Goal: Transaction & Acquisition: Subscribe to service/newsletter

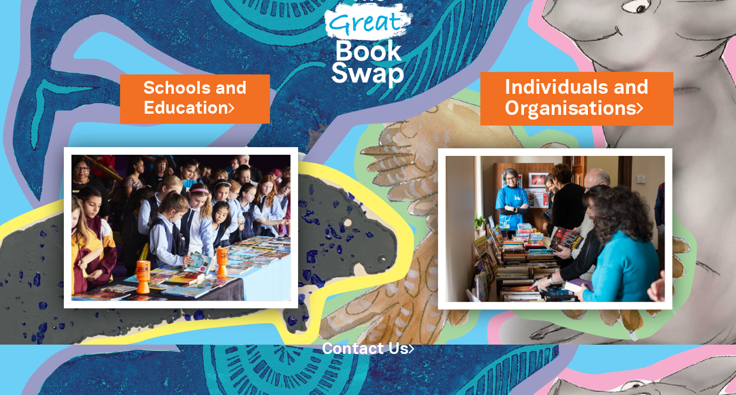
scroll to position [50, 0]
click at [550, 105] on link "Individuals and Organisations" at bounding box center [577, 98] width 144 height 49
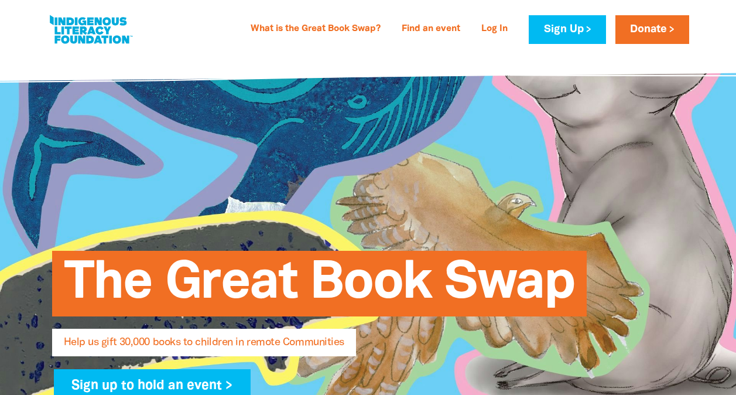
select select "AU"
click at [562, 33] on link "Sign Up" at bounding box center [567, 29] width 77 height 29
select select "AU"
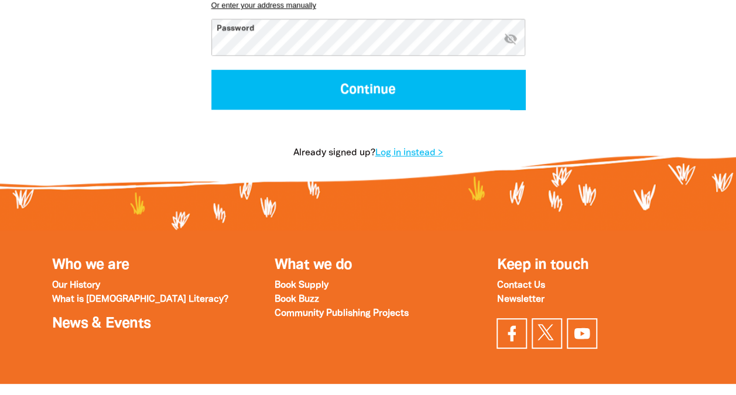
scroll to position [663, 0]
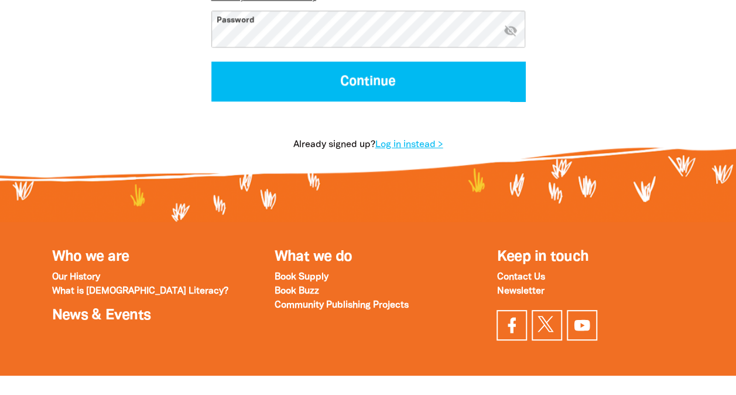
select select "AU"
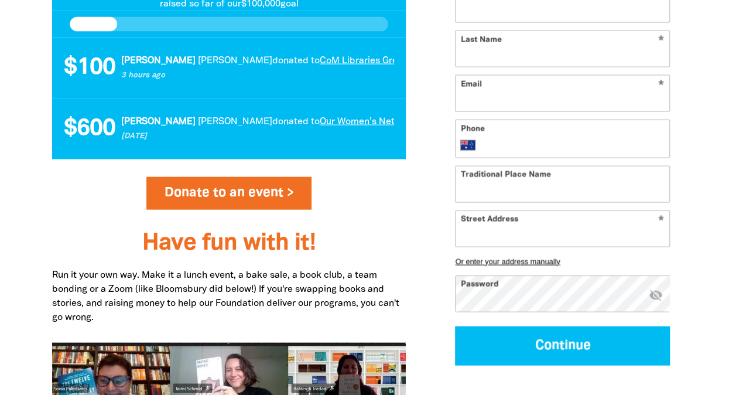
scroll to position [1273, 0]
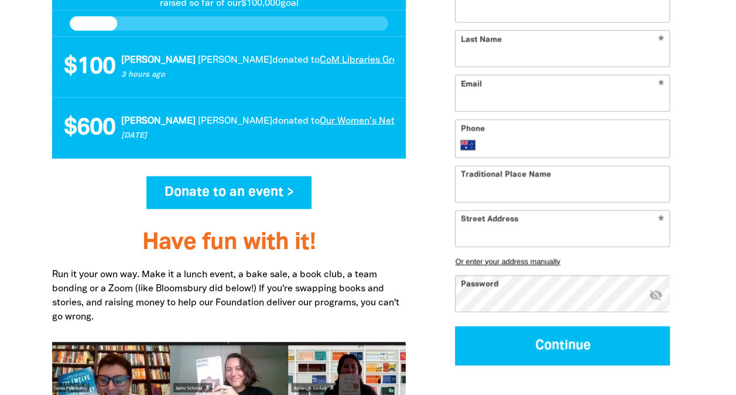
click at [285, 184] on link "Donate to an event >" at bounding box center [229, 192] width 166 height 33
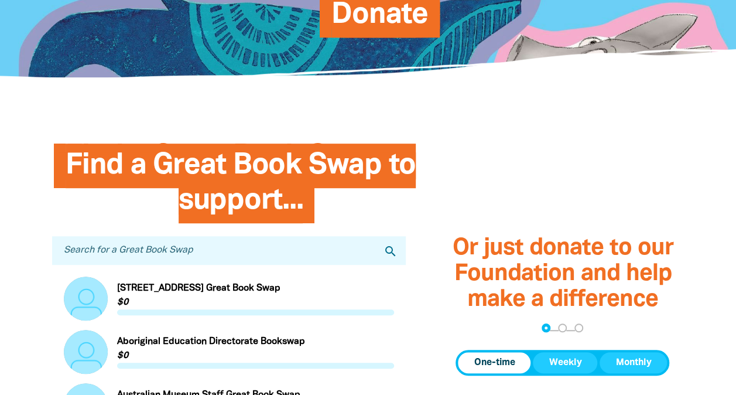
scroll to position [207, 0]
